Goal: Communication & Community: Share content

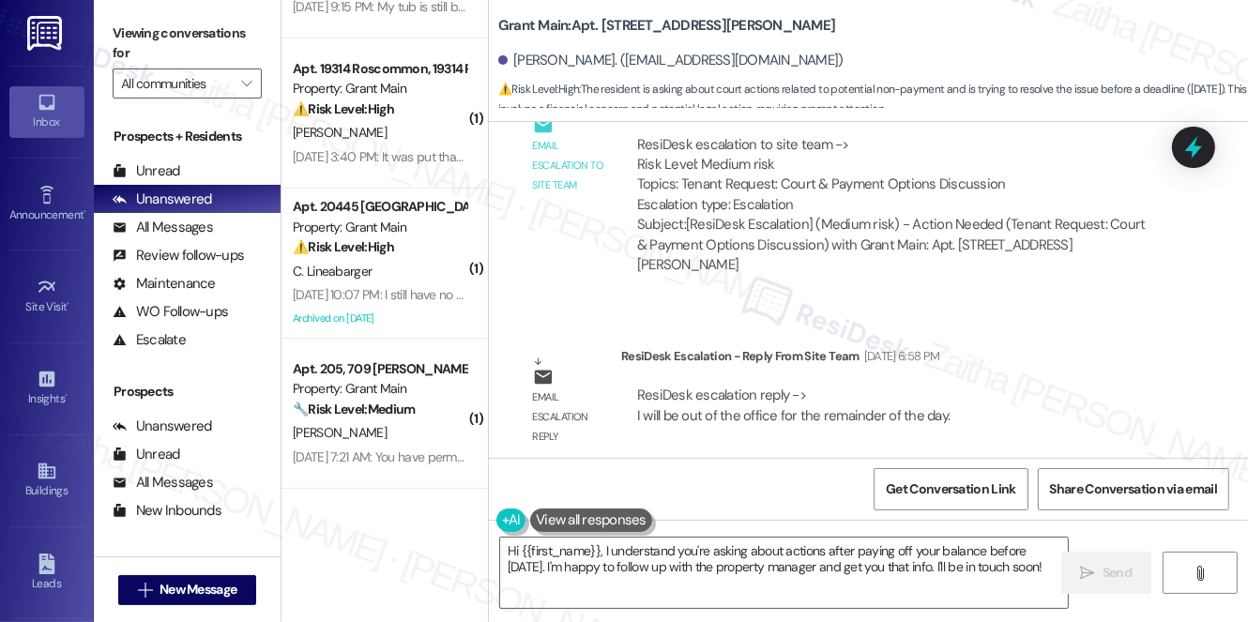
scroll to position [29763, 0]
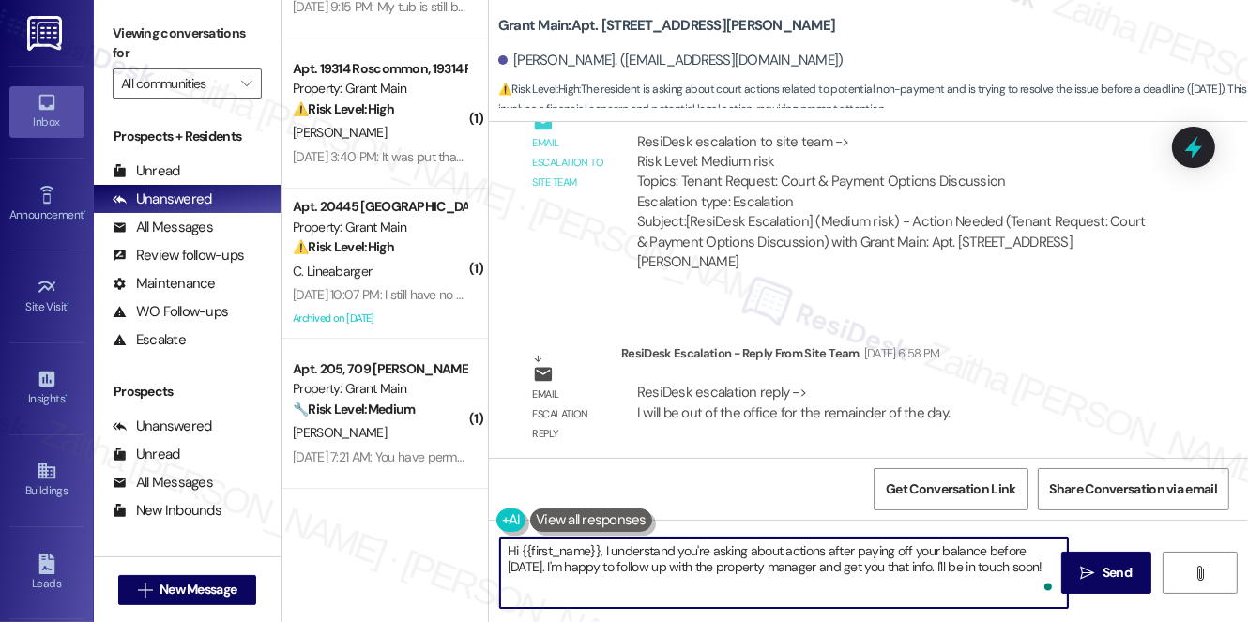
click at [1048, 587] on html "Inbox Go to Inbox Announcement • Send A Text Announcement Site Visit • Go to Si…" at bounding box center [624, 311] width 1248 height 622
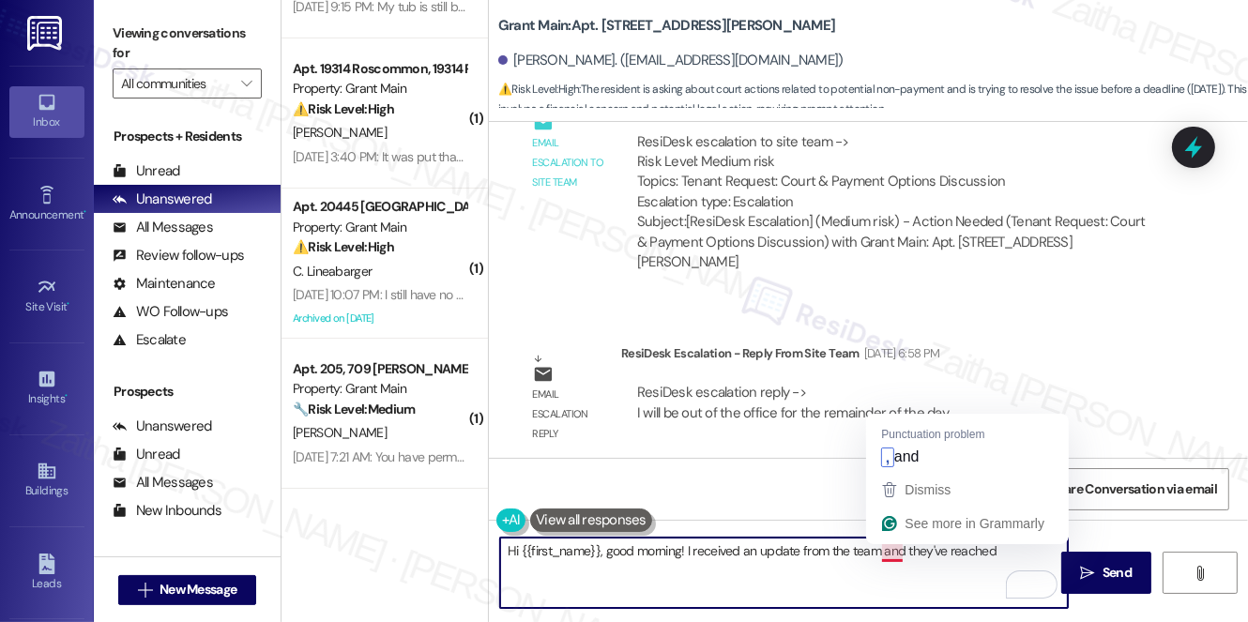
click at [893, 553] on textarea "Hi {{first_name}}, good morning! I received an update from the team and they've…" at bounding box center [784, 573] width 568 height 70
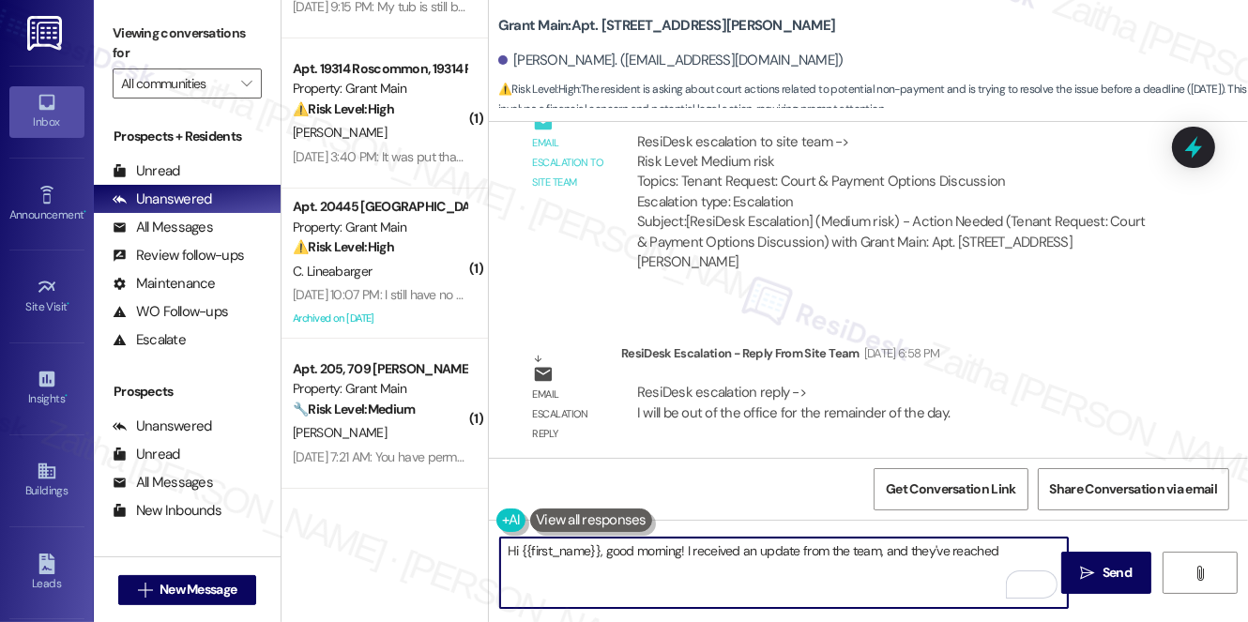
click at [1006, 544] on textarea "Hi {{first_name}}, good morning! I received an update from the team, and they'v…" at bounding box center [784, 573] width 568 height 70
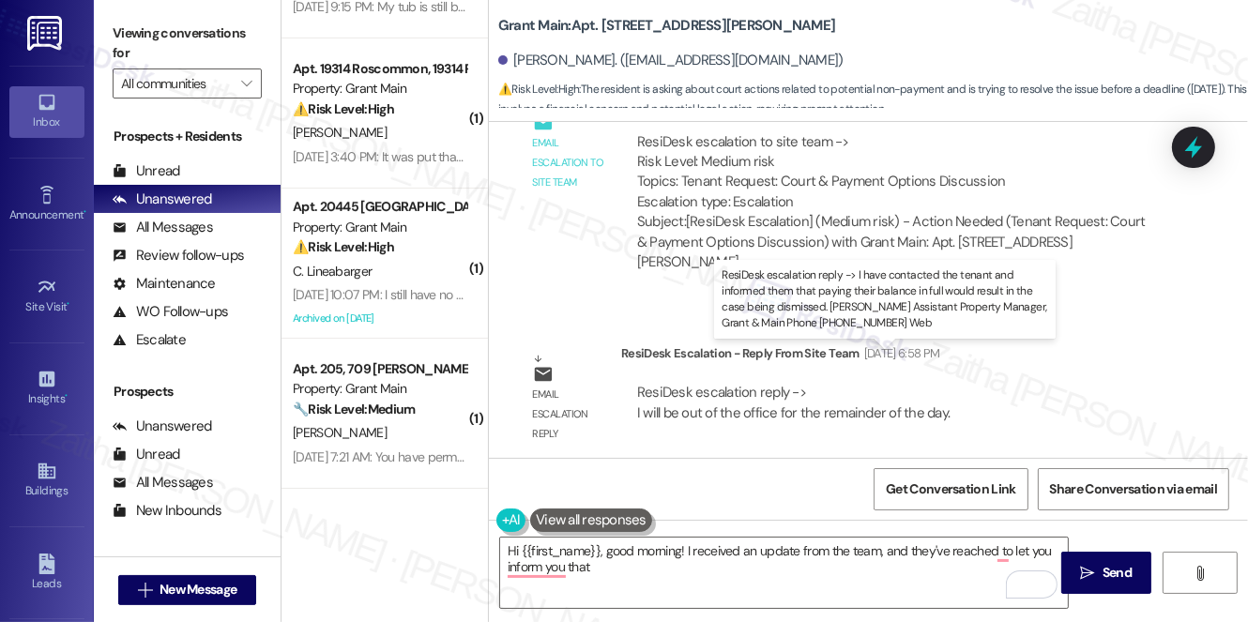
drag, startPoint x: 939, startPoint y: 372, endPoint x: 845, endPoint y: 398, distance: 97.4
click at [844, 552] on div "ResiDesk escalation reply -> I have contacted the tenant and informed them that…" at bounding box center [890, 591] width 507 height 79
copy div "paying their balance in full would result in the case being dismissed. A"
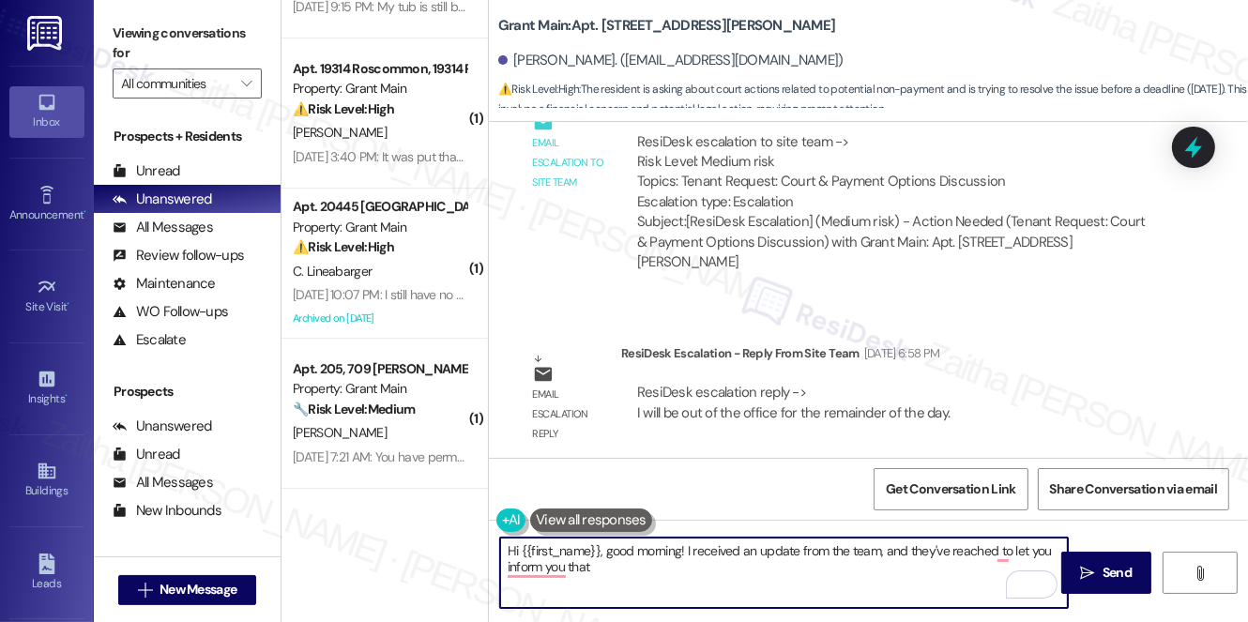
click at [658, 573] on textarea "Hi {{first_name}}, good morning! I received an update from the team, and they'v…" at bounding box center [784, 573] width 568 height 70
paste textarea "paying their balance in full would result in the case being dismissed. A"
type textarea "Hi {{first_name}}, good morning! I received an update from the team, and they'v…"
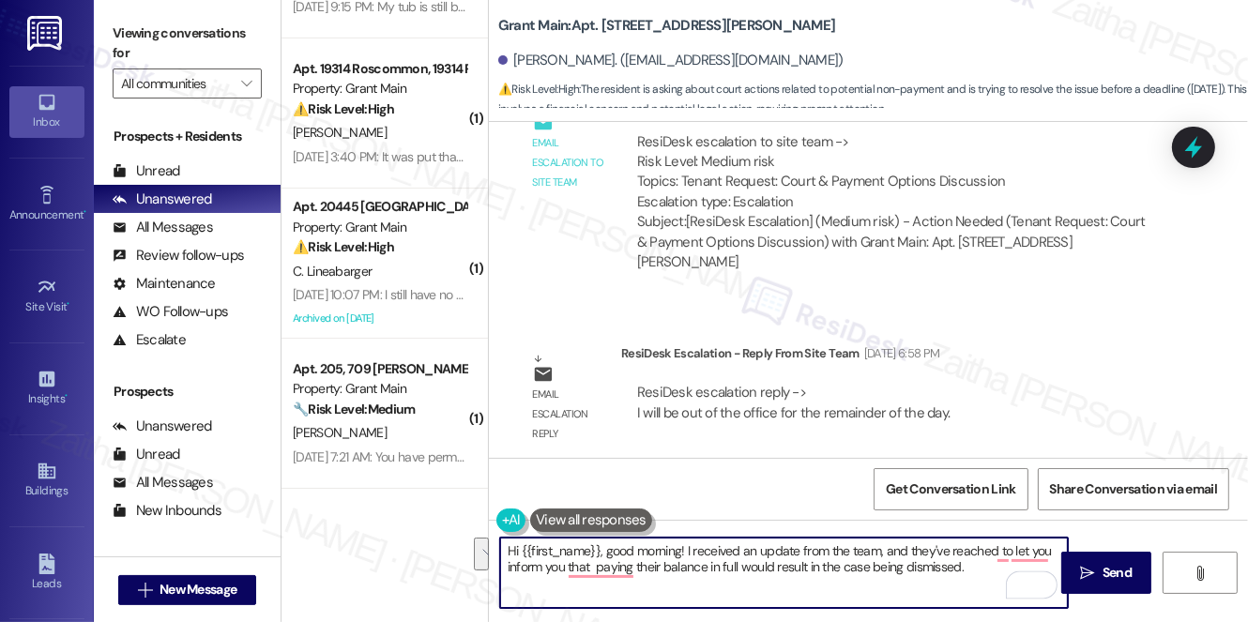
drag, startPoint x: 523, startPoint y: 545, endPoint x: 984, endPoint y: 599, distance: 464.7
click at [984, 599] on textarea "Hi {{first_name}}, good morning! I received an update from the team, and they'v…" at bounding box center [784, 573] width 568 height 70
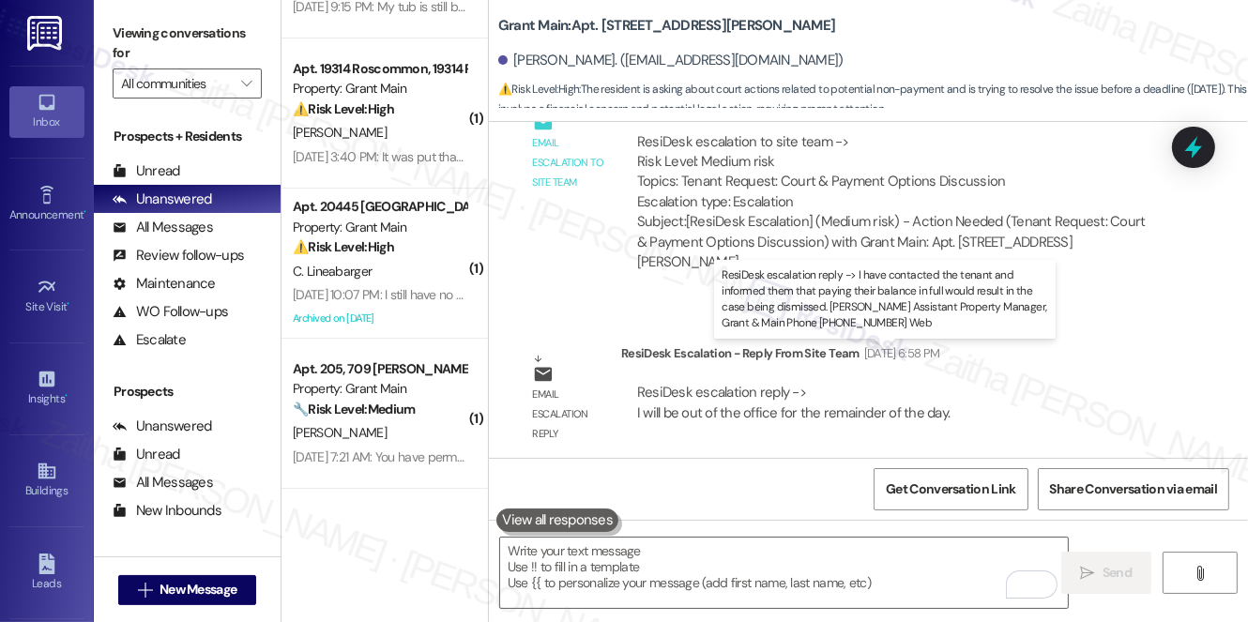
drag, startPoint x: 628, startPoint y: 378, endPoint x: 839, endPoint y: 397, distance: 211.9
click at [839, 538] on div "ResiDesk escalation reply -> I have contacted the tenant and informed them that…" at bounding box center [896, 592] width 551 height 109
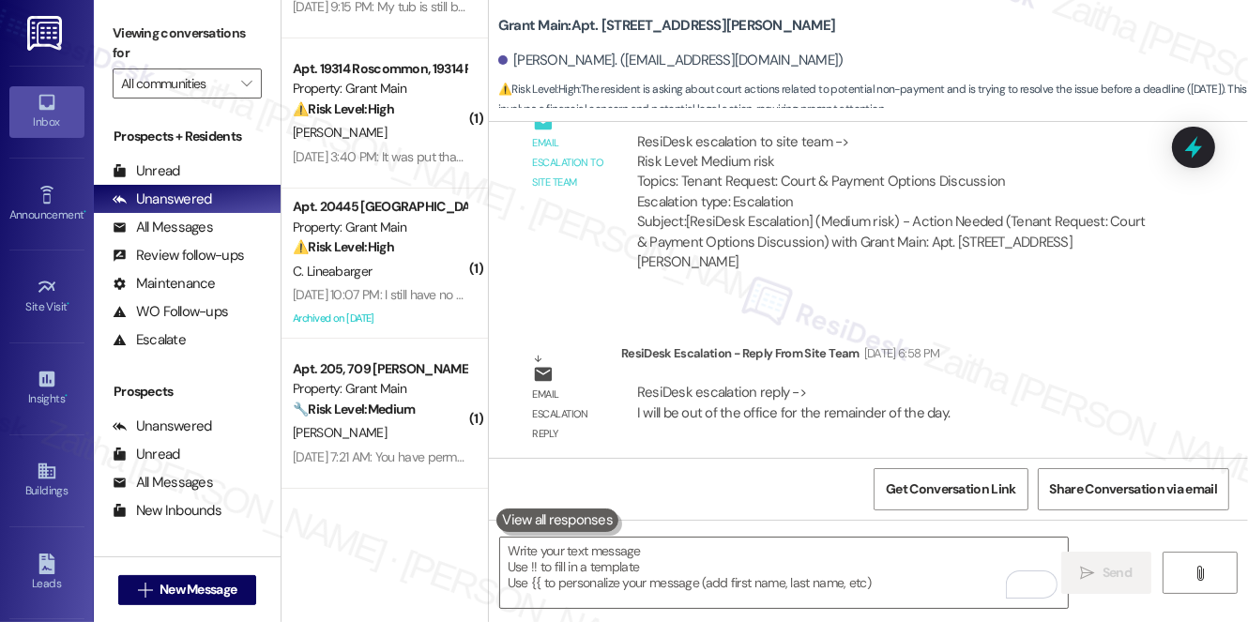
copy div "I have contacted the tenant and informed them that paying their balance in full…"
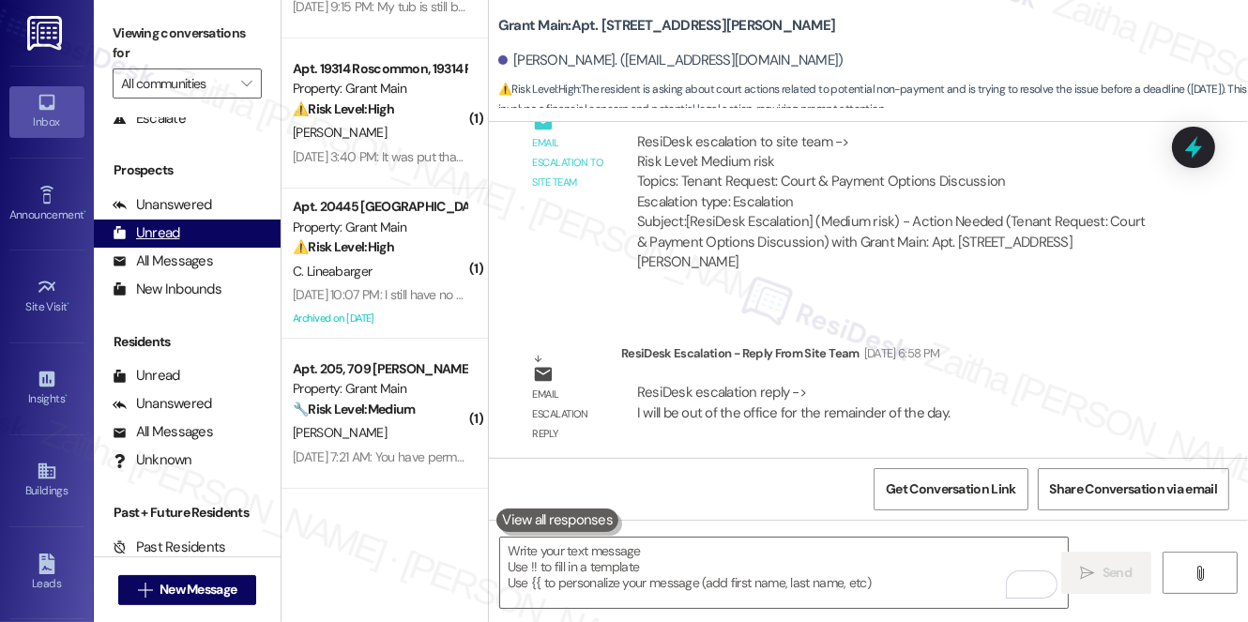
scroll to position [223, 0]
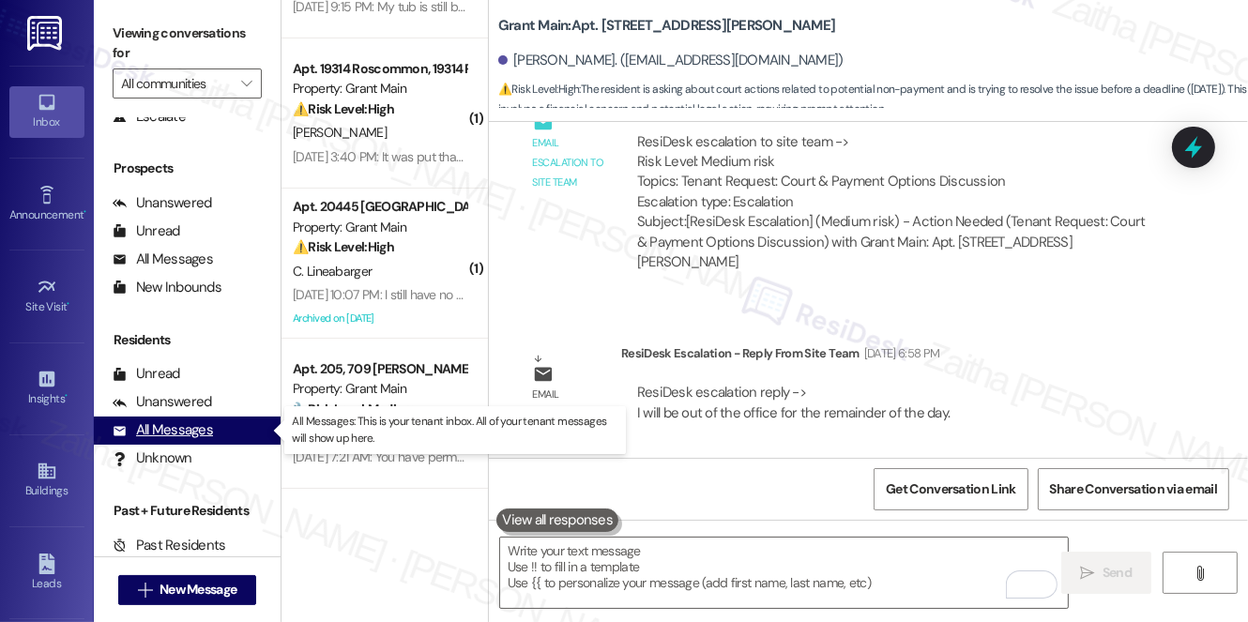
click at [188, 435] on div "All Messages" at bounding box center [163, 430] width 100 height 20
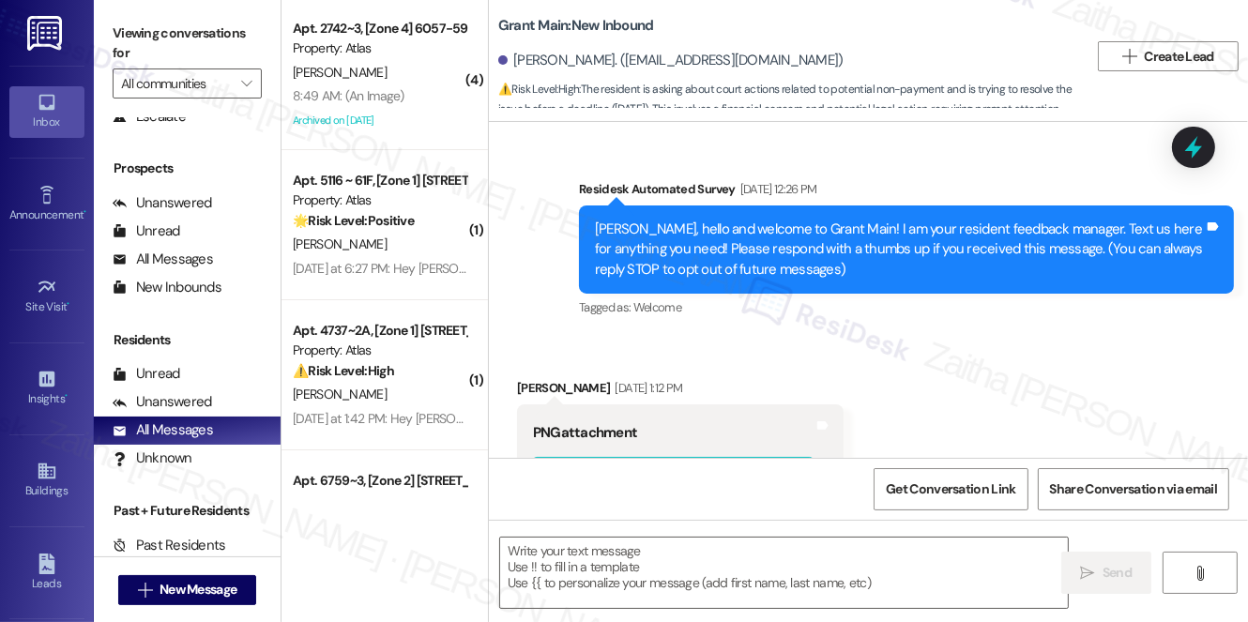
scroll to position [29652, 0]
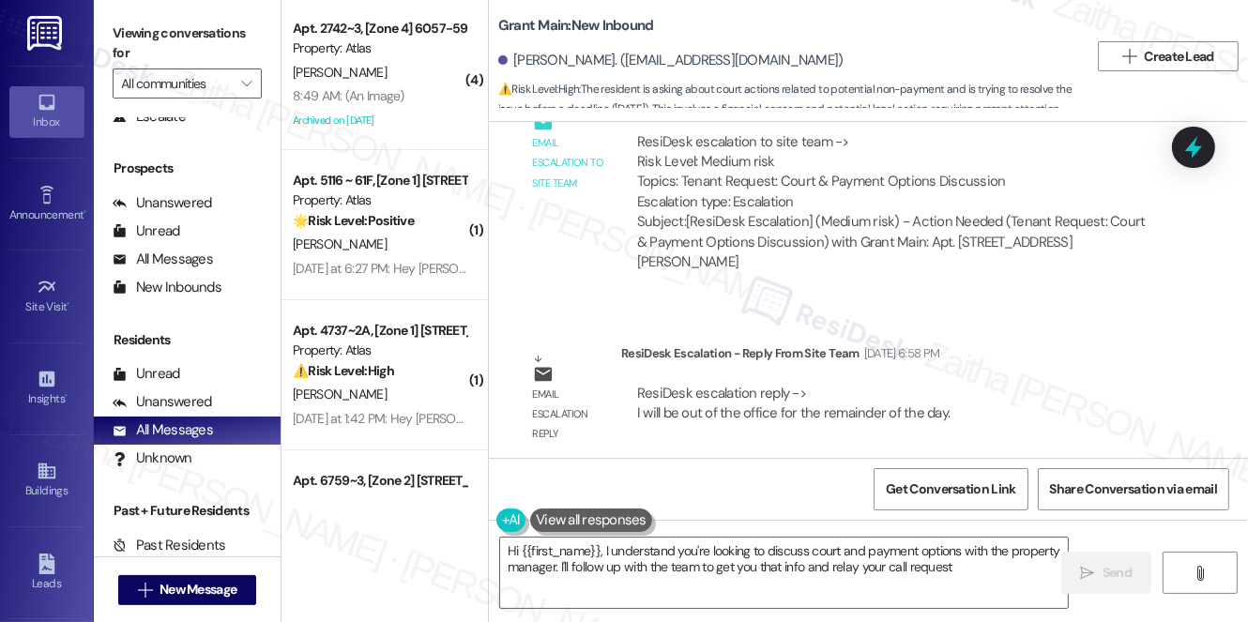
type textarea "Hi {{first_name}}, I understand you're looking to discuss court and payment opt…"
click at [49, 486] on div "Buildings" at bounding box center [47, 490] width 94 height 19
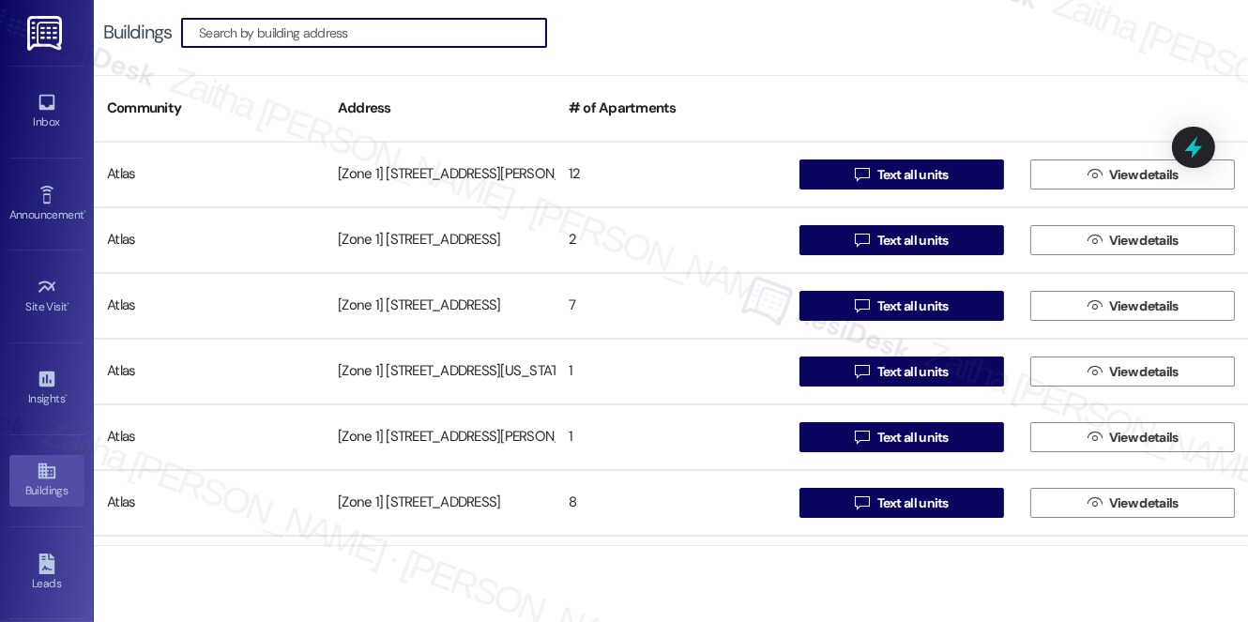
paste input "63rd/[PERSON_NAME]"
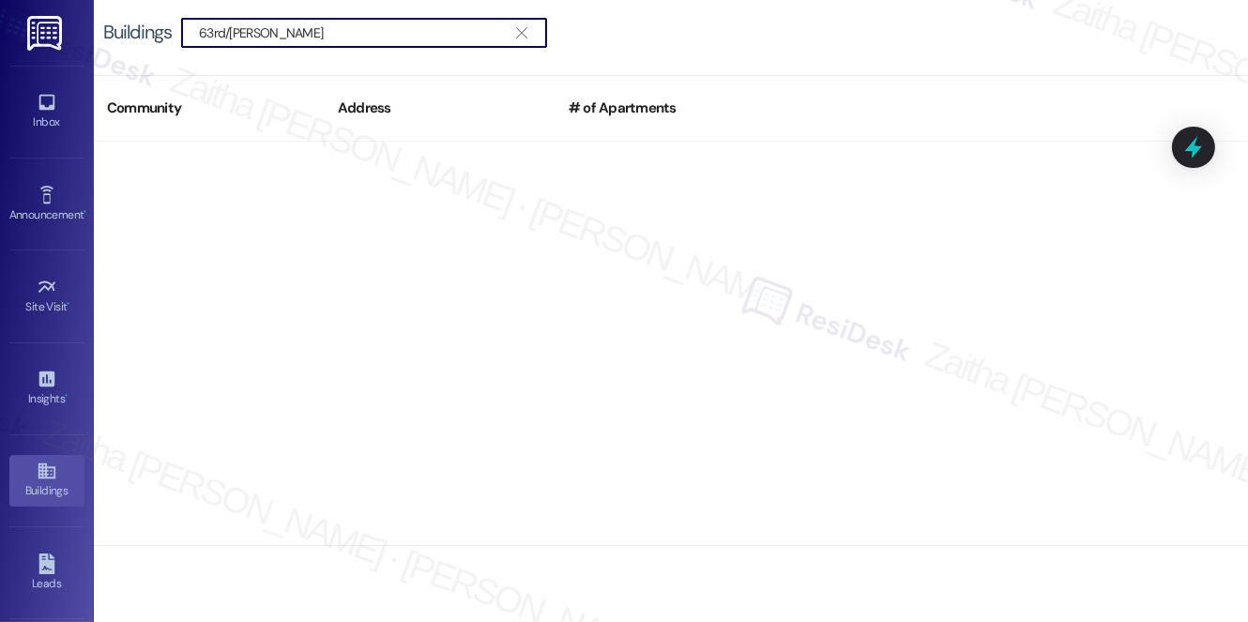
drag, startPoint x: 212, startPoint y: 33, endPoint x: 132, endPoint y: 8, distance: 83.7
click at [127, 31] on div "Buildings  63rd/[PERSON_NAME] " at bounding box center [334, 33] width 463 height 30
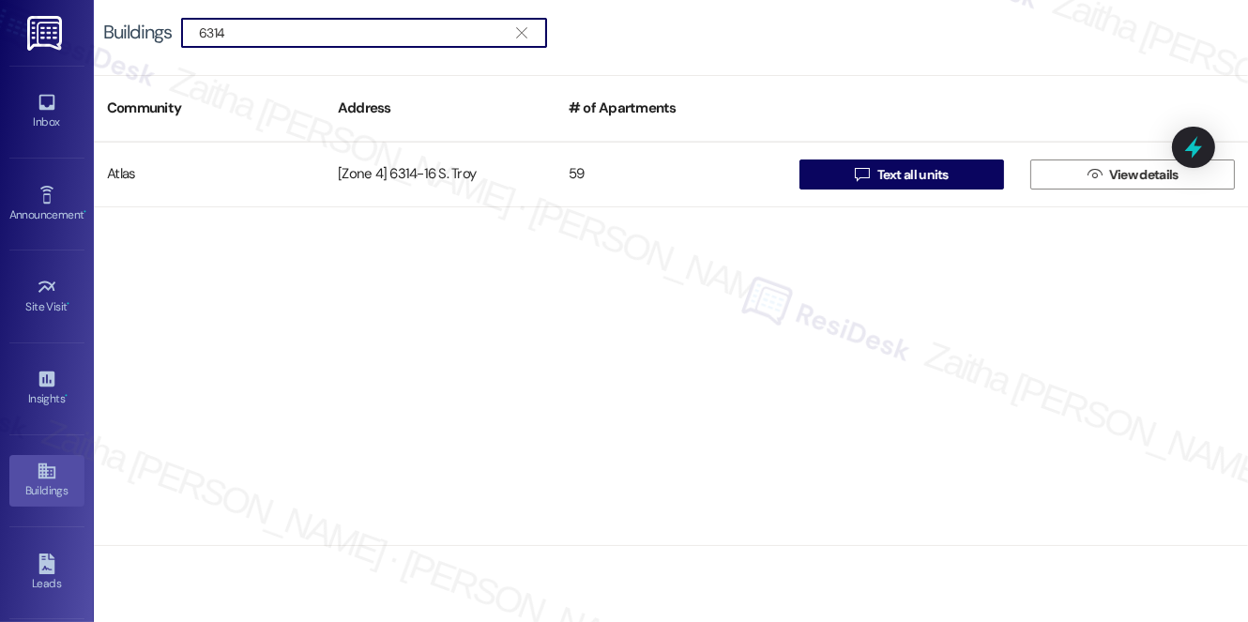
type input "6314"
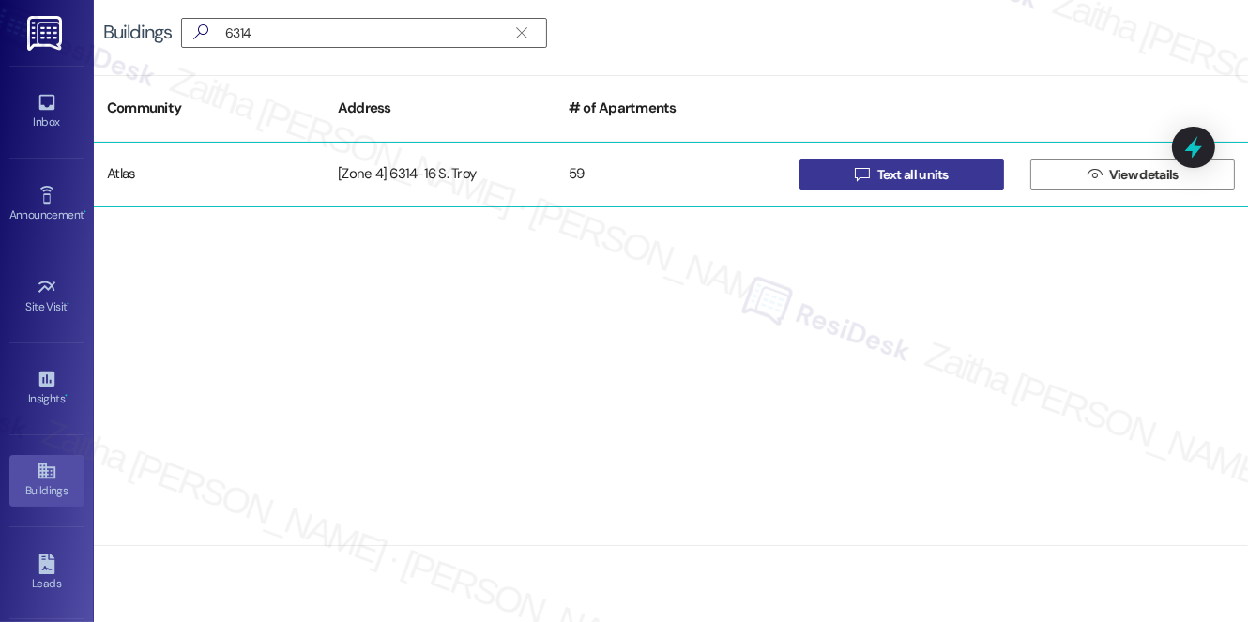
click at [934, 175] on span "Text all units" at bounding box center [912, 175] width 71 height 20
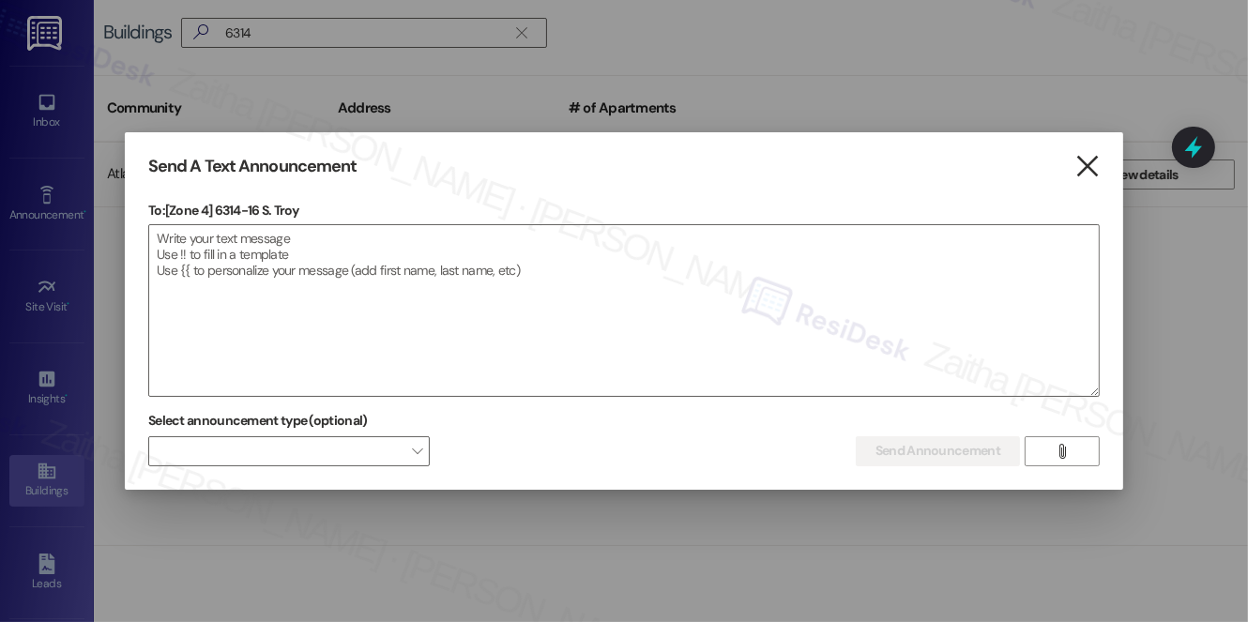
click at [1085, 175] on icon "" at bounding box center [1086, 167] width 25 height 20
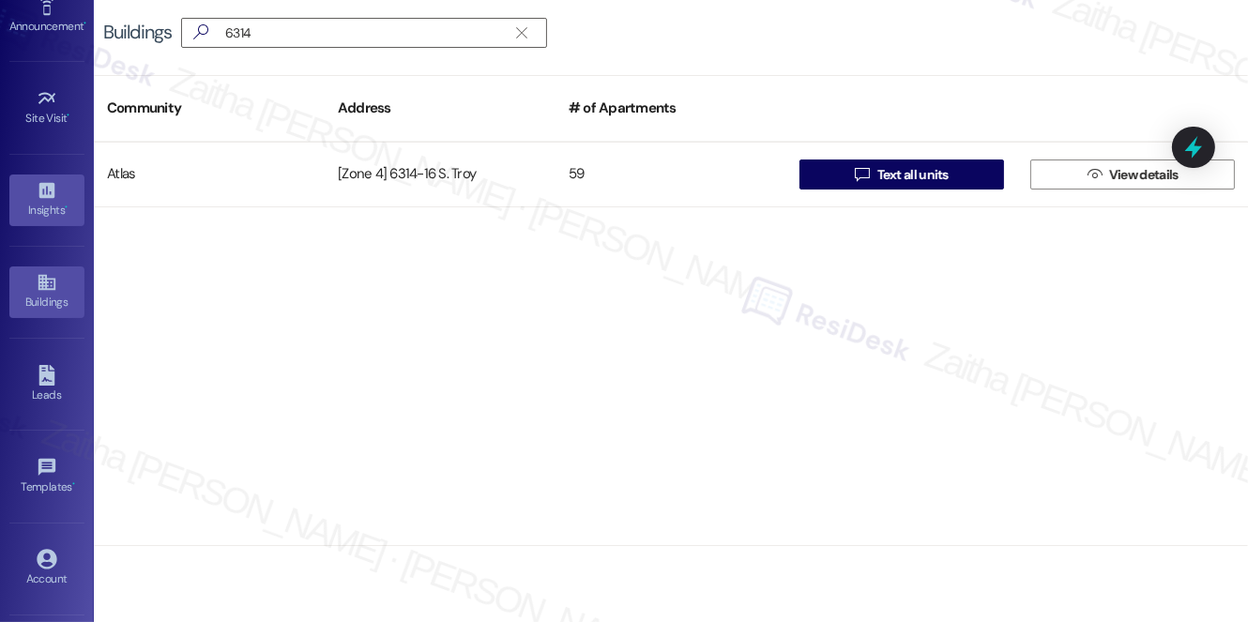
scroll to position [266, 0]
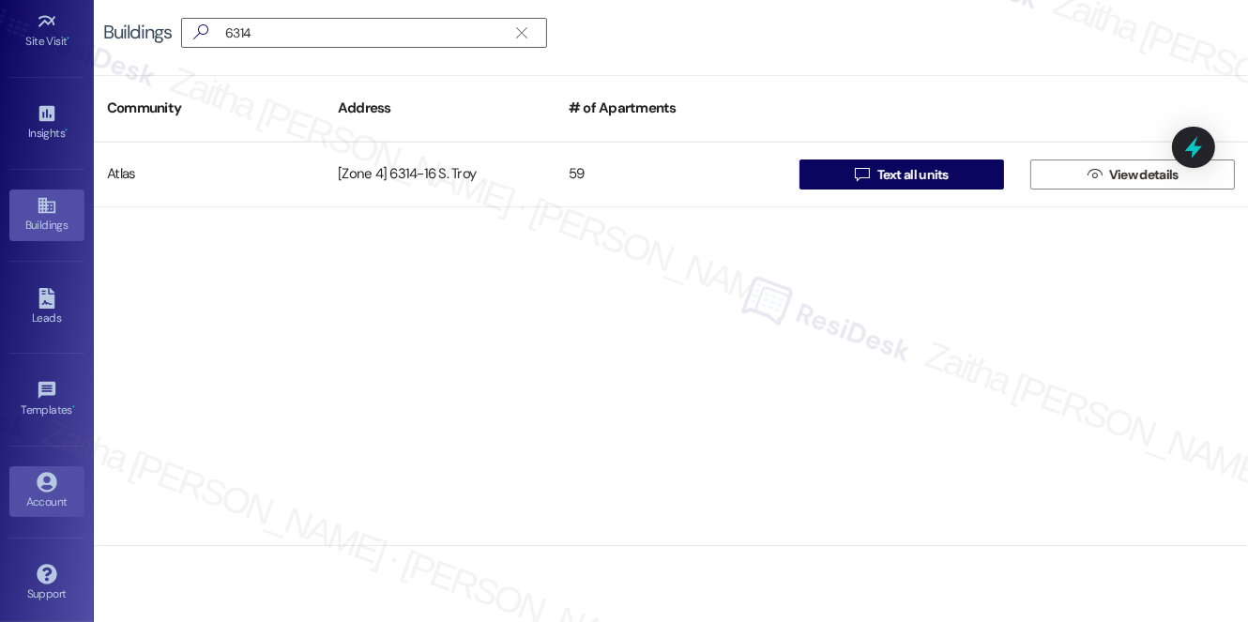
click at [49, 493] on div "Account" at bounding box center [47, 502] width 94 height 19
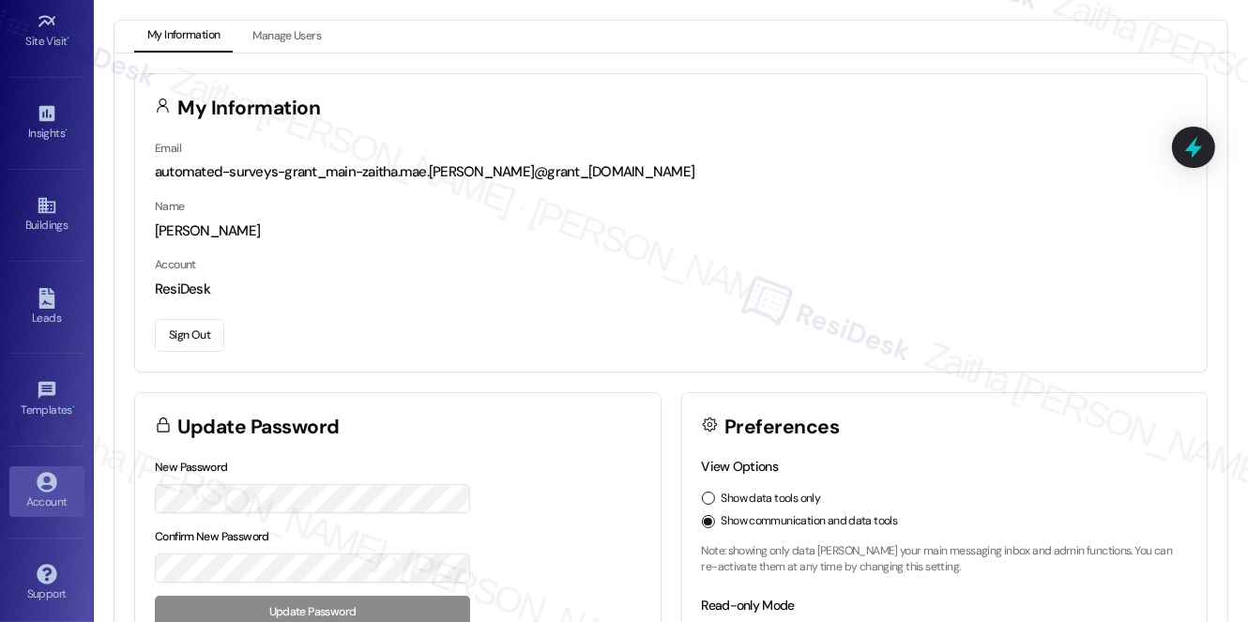
click at [190, 333] on button "Sign Out" at bounding box center [189, 335] width 69 height 33
